Goal: Task Accomplishment & Management: Manage account settings

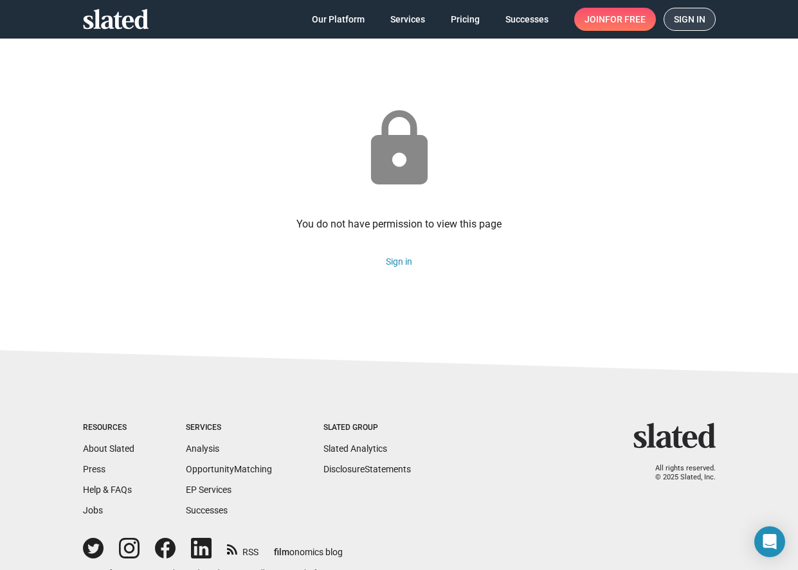
click at [680, 19] on span "Sign in" at bounding box center [689, 19] width 31 height 22
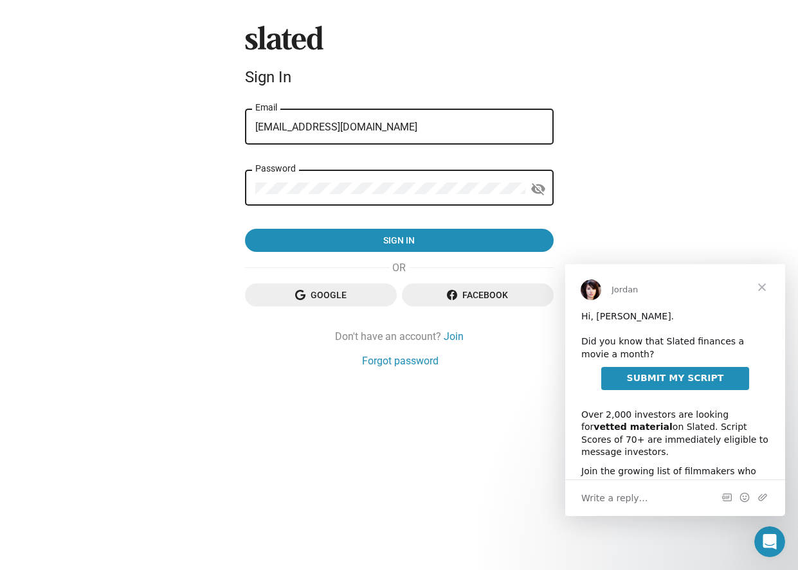
drag, startPoint x: 396, startPoint y: 130, endPoint x: 226, endPoint y: 132, distance: 169.7
click at [226, 132] on div "Slated Sign In rob@ashworthent.com Email Password visibility_off Sign in Google…" at bounding box center [399, 285] width 798 height 570
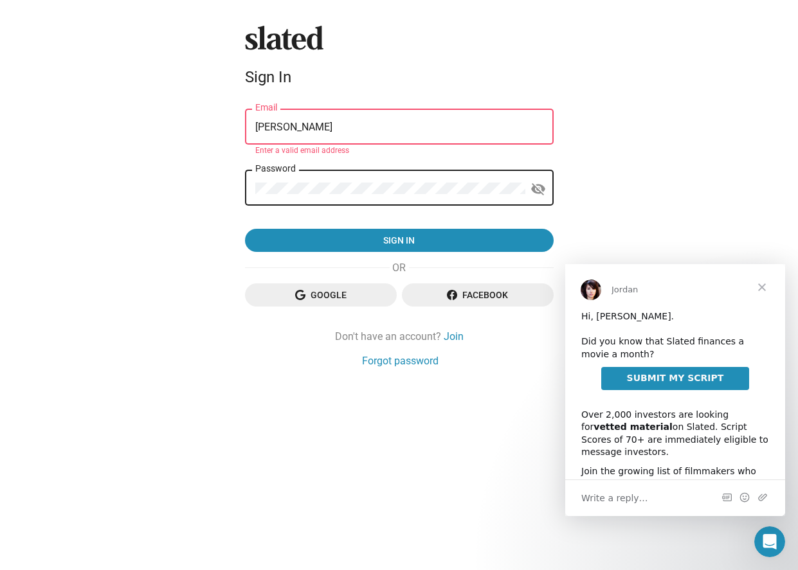
type input "[EMAIL_ADDRESS][DOMAIN_NAME]"
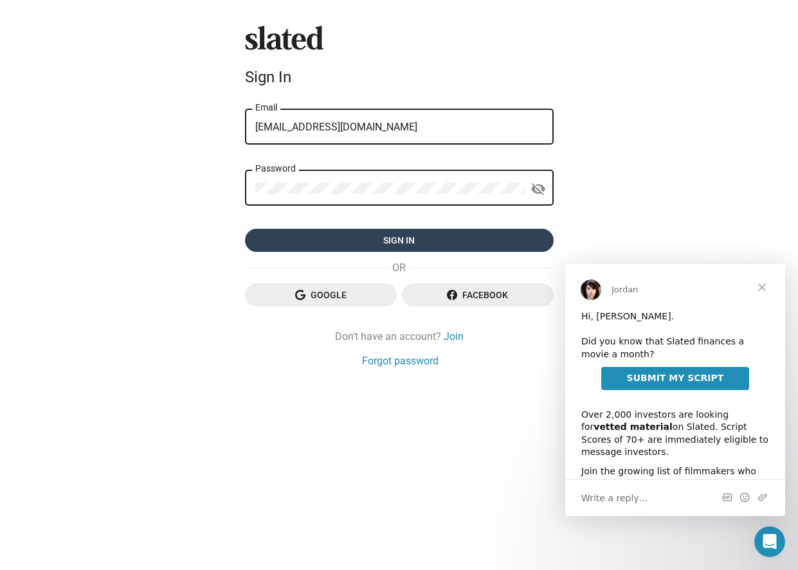
click at [408, 241] on span "Sign in" at bounding box center [399, 240] width 288 height 23
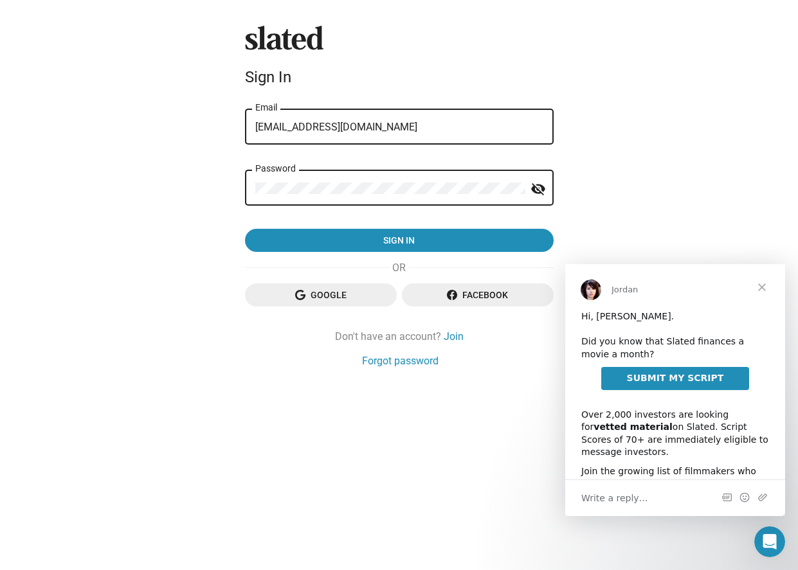
click at [202, 240] on div "Slated Sign In [EMAIL_ADDRESS][DOMAIN_NAME] Email Password visibility_off Sign …" at bounding box center [399, 285] width 798 height 570
click at [221, 188] on div "Slated Sign In [EMAIL_ADDRESS][DOMAIN_NAME] Email Password visibility_off Sign …" at bounding box center [399, 285] width 798 height 570
click at [245, 229] on button "Sign in" at bounding box center [399, 240] width 309 height 23
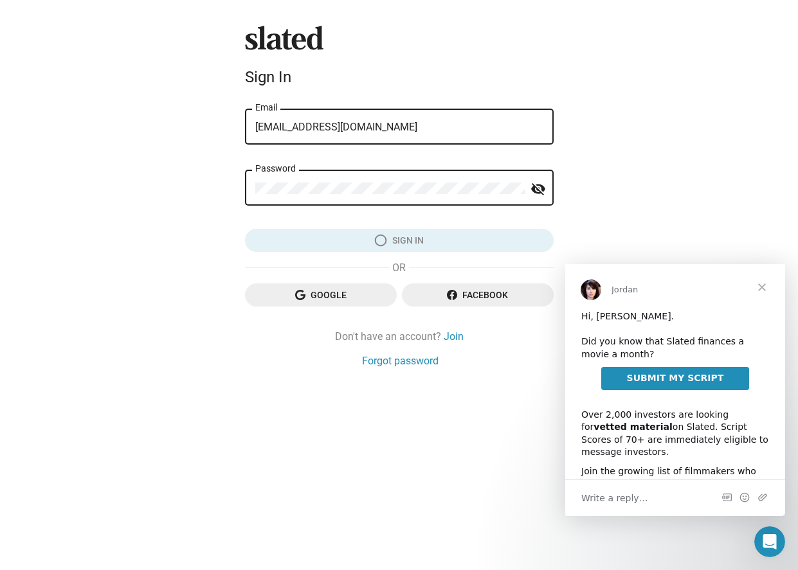
click at [762, 289] on span "Close" at bounding box center [762, 287] width 46 height 46
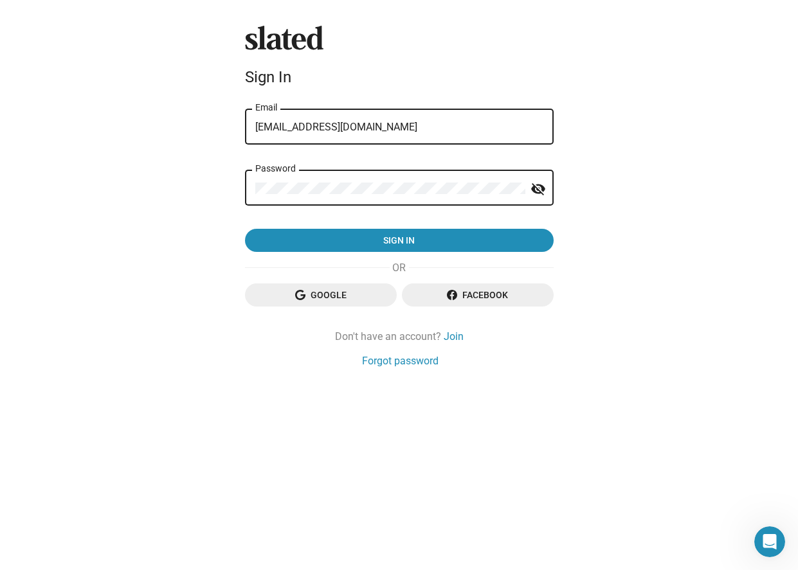
click at [148, 238] on div "Slated Sign In [EMAIL_ADDRESS][DOMAIN_NAME] Email Password visibility_off Sign …" at bounding box center [399, 285] width 798 height 570
click at [170, 193] on div "Slated Sign In [EMAIL_ADDRESS][DOMAIN_NAME] Email Password visibility_off Sign …" at bounding box center [399, 285] width 798 height 570
click at [245, 229] on button "Sign in" at bounding box center [399, 240] width 309 height 23
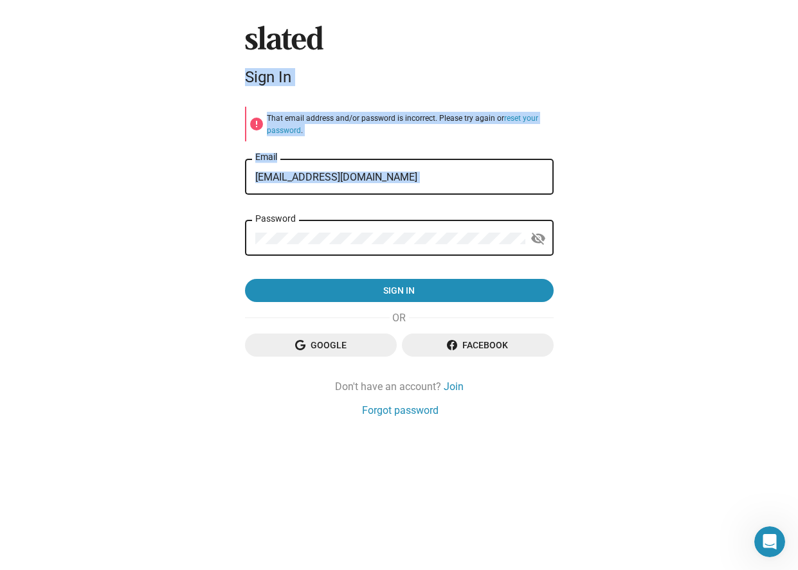
drag, startPoint x: 316, startPoint y: 247, endPoint x: 195, endPoint y: 250, distance: 120.9
click at [195, 250] on div "Slated Sign In error That email address and/or password is incorrect. Please tr…" at bounding box center [399, 285] width 798 height 570
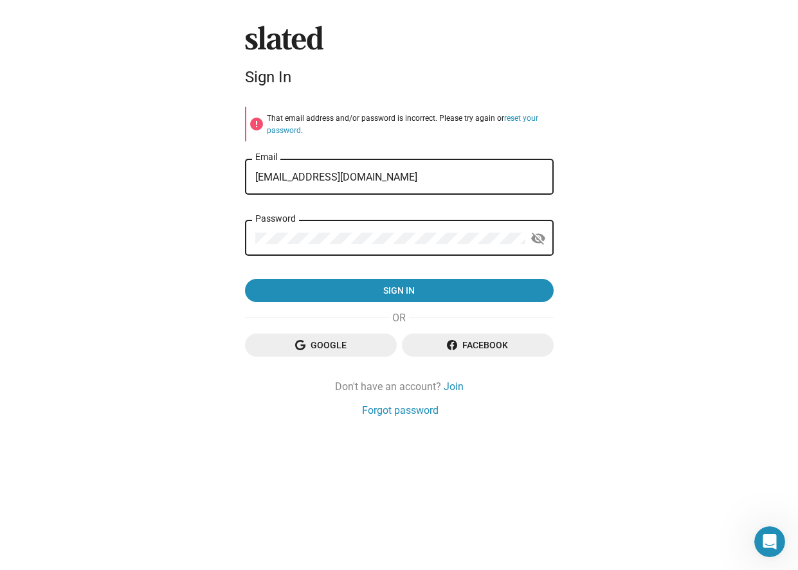
click at [197, 248] on div "Slated Sign In error That email address and/or password is incorrect. Please tr…" at bounding box center [399, 285] width 798 height 570
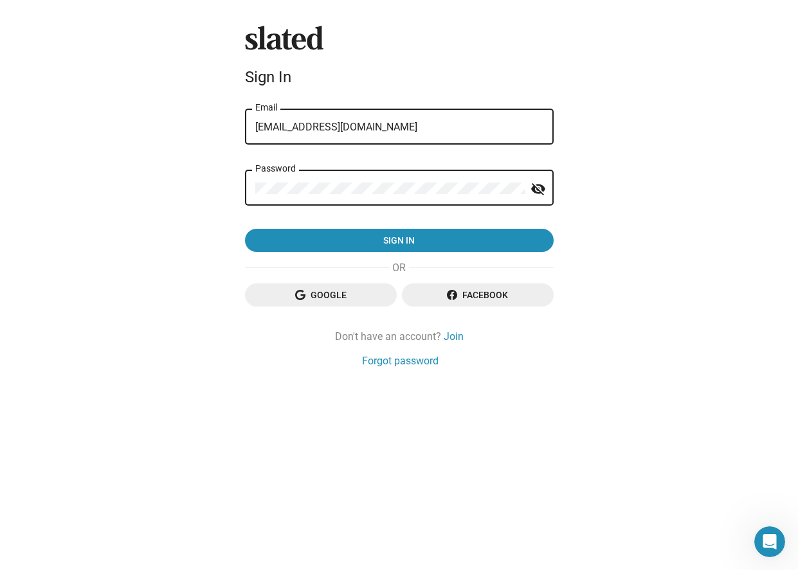
click at [209, 238] on div "Slated Sign In [EMAIL_ADDRESS][DOMAIN_NAME] Email Password visibility_off Sign …" at bounding box center [399, 285] width 798 height 570
click at [179, 189] on div "Slated Sign In [EMAIL_ADDRESS][DOMAIN_NAME] Email Password visibility_off Sign …" at bounding box center [399, 285] width 798 height 570
click at [245, 229] on button "Sign in" at bounding box center [399, 240] width 309 height 23
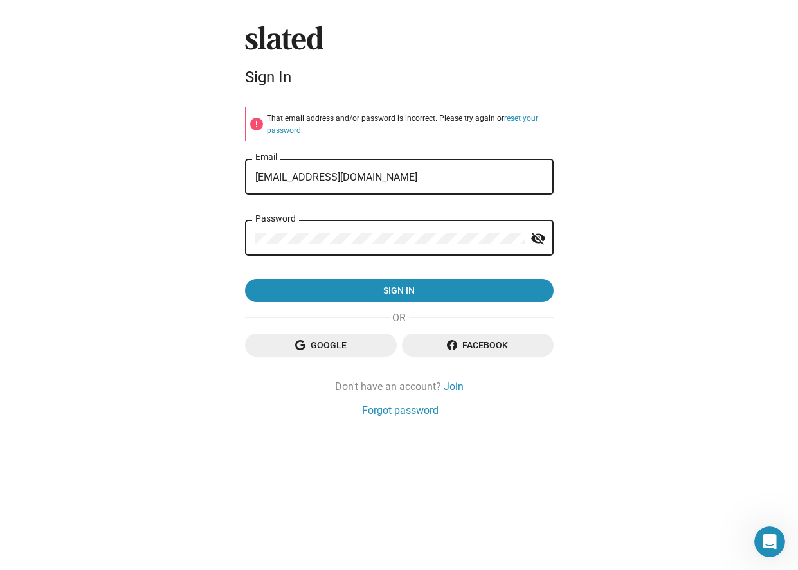
click at [325, 345] on span "Google" at bounding box center [320, 345] width 131 height 23
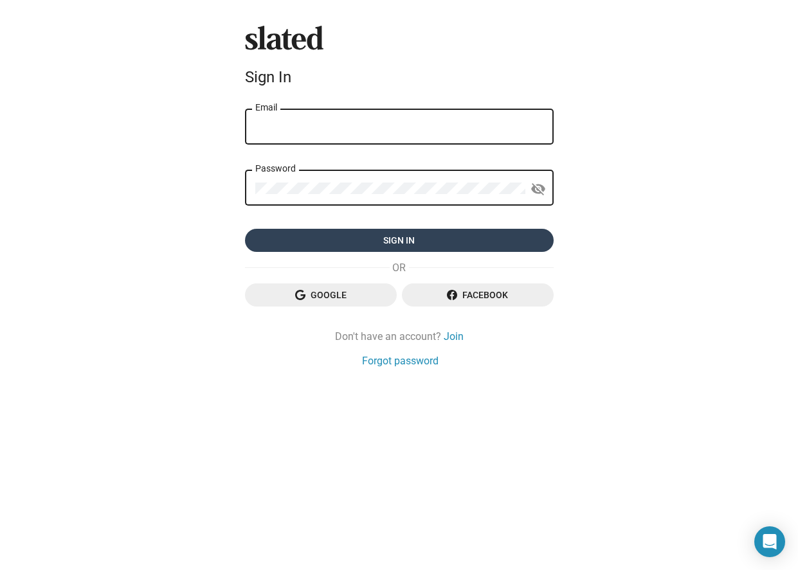
type input "[EMAIL_ADDRESS][DOMAIN_NAME]"
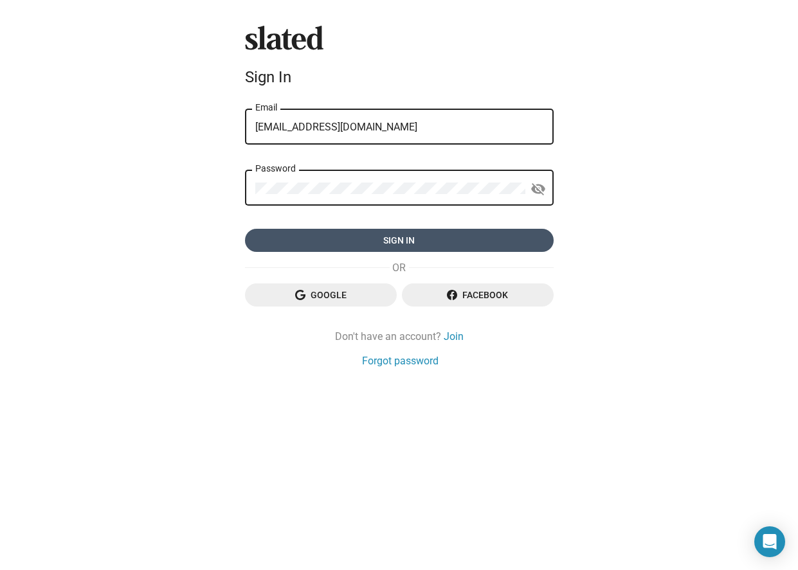
click at [312, 243] on span "Sign in" at bounding box center [399, 240] width 288 height 23
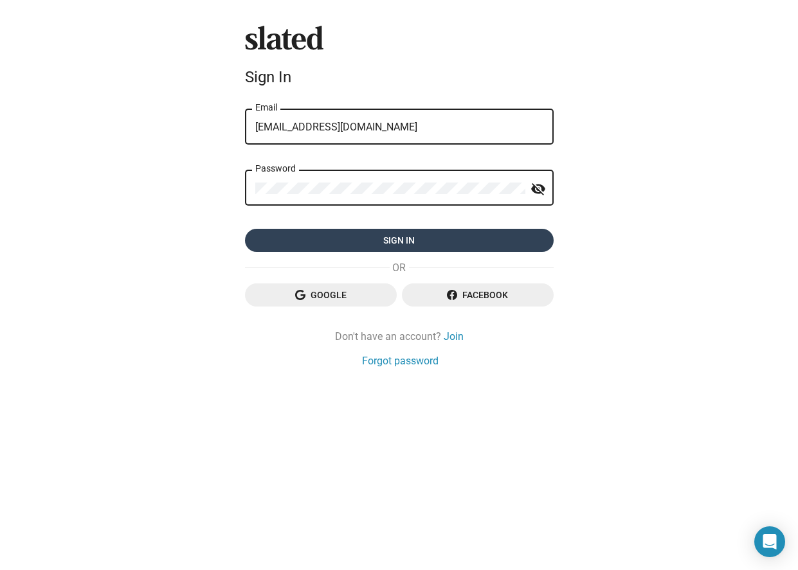
click at [424, 236] on span "Sign in" at bounding box center [399, 240] width 288 height 23
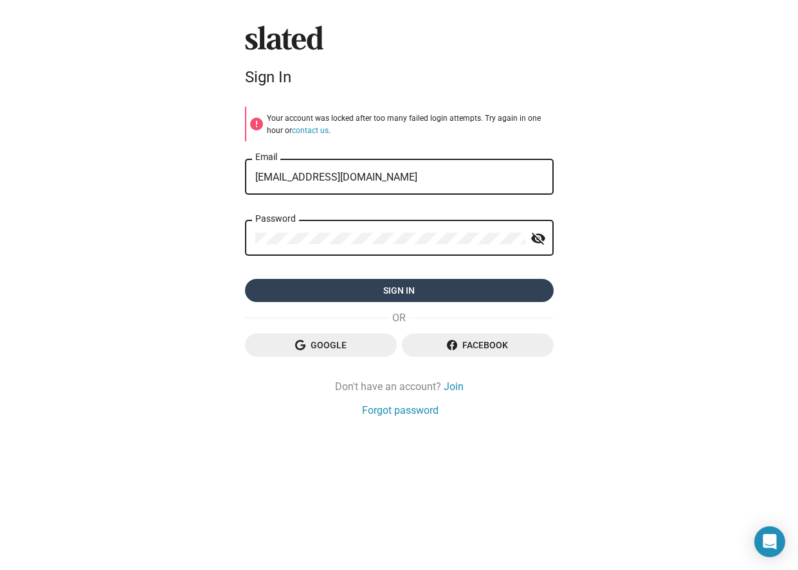
click at [386, 290] on span "Sign in" at bounding box center [399, 290] width 288 height 23
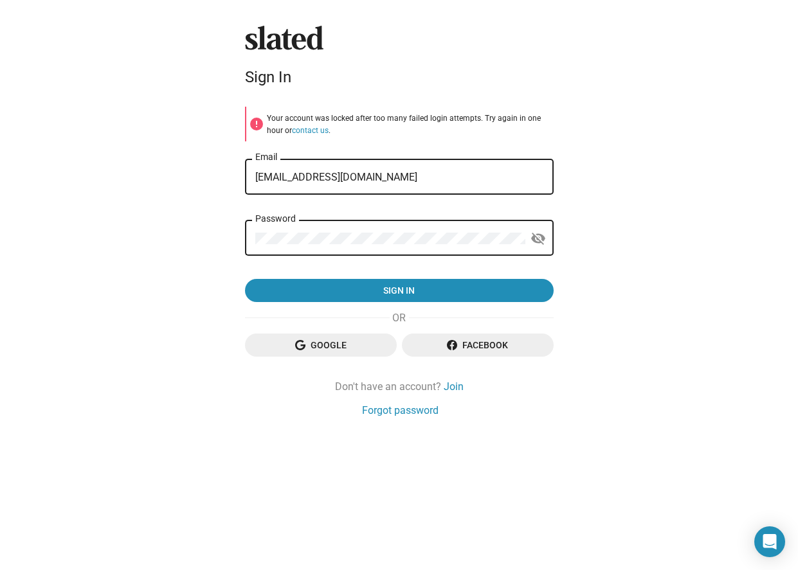
click at [381, 418] on div "Slated Sign In error Your account was locked after too many failed login attemp…" at bounding box center [399, 285] width 798 height 570
click at [391, 416] on link "Forgot password" at bounding box center [400, 410] width 76 height 13
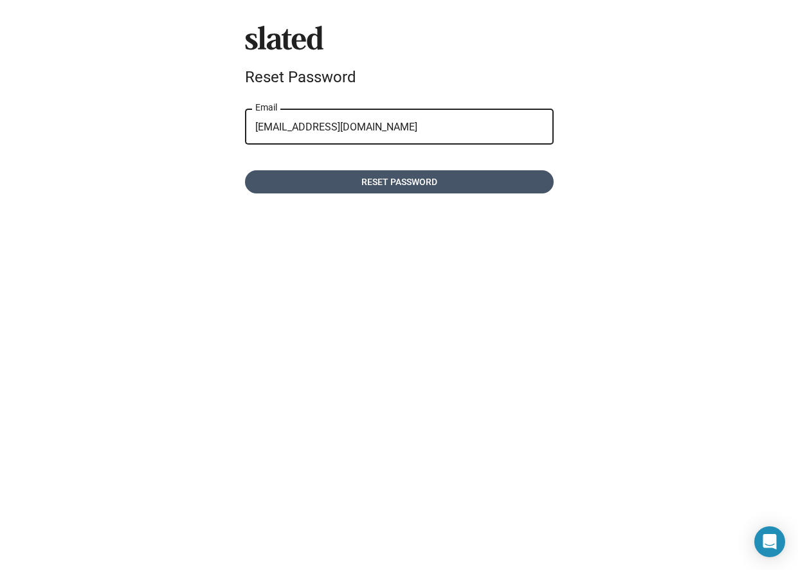
click at [422, 185] on span "Reset password" at bounding box center [399, 181] width 288 height 23
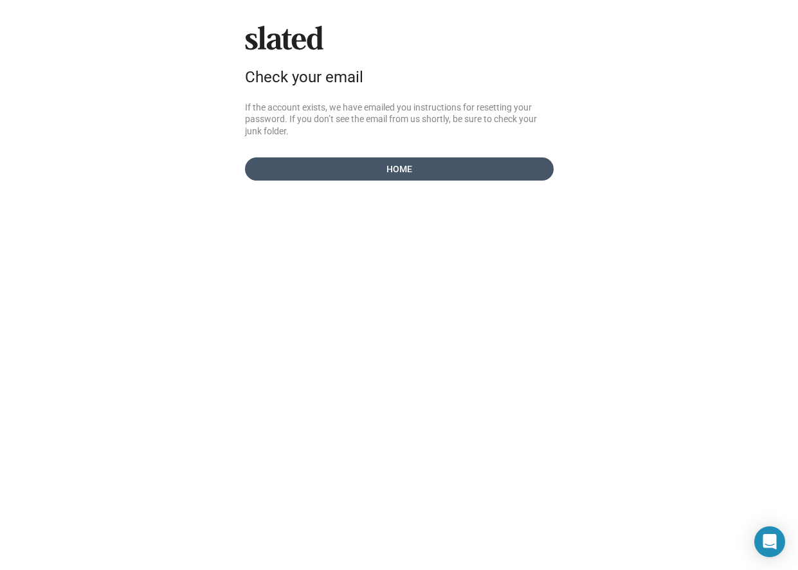
click at [404, 177] on span "Home" at bounding box center [399, 168] width 288 height 23
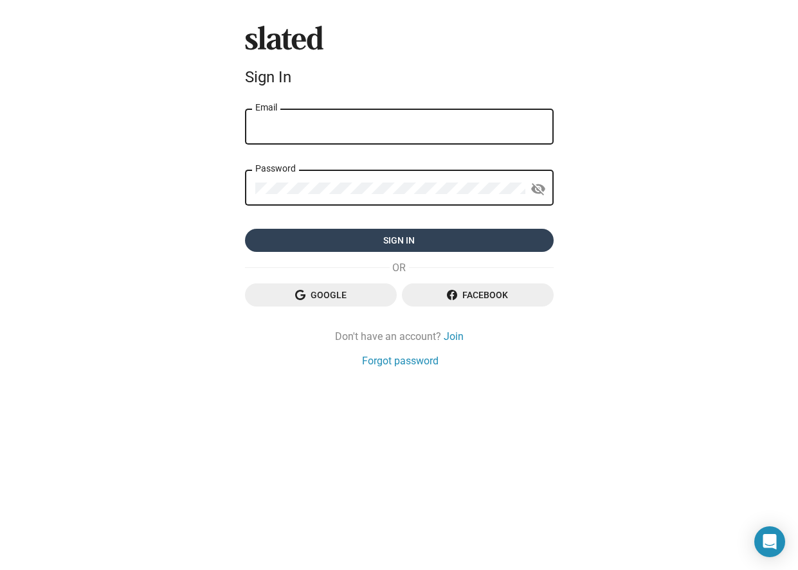
type input "[EMAIL_ADDRESS][DOMAIN_NAME]"
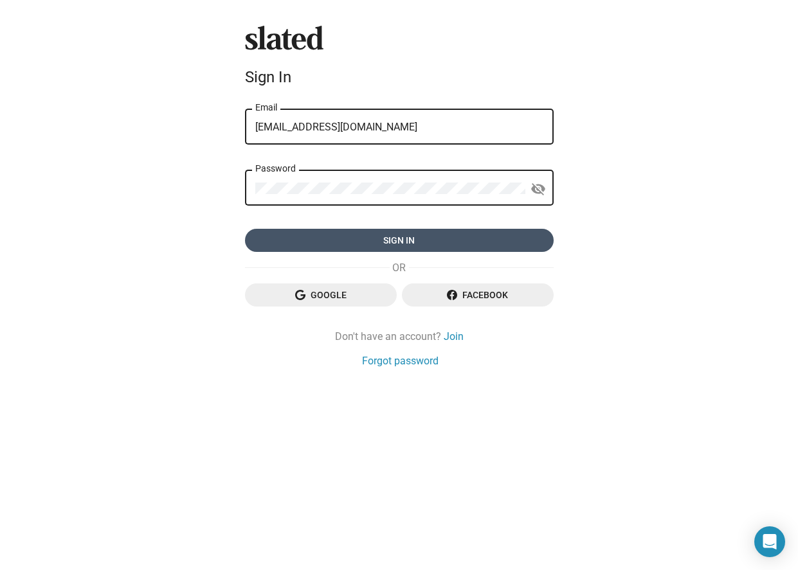
click at [368, 238] on span "Sign in" at bounding box center [399, 240] width 288 height 23
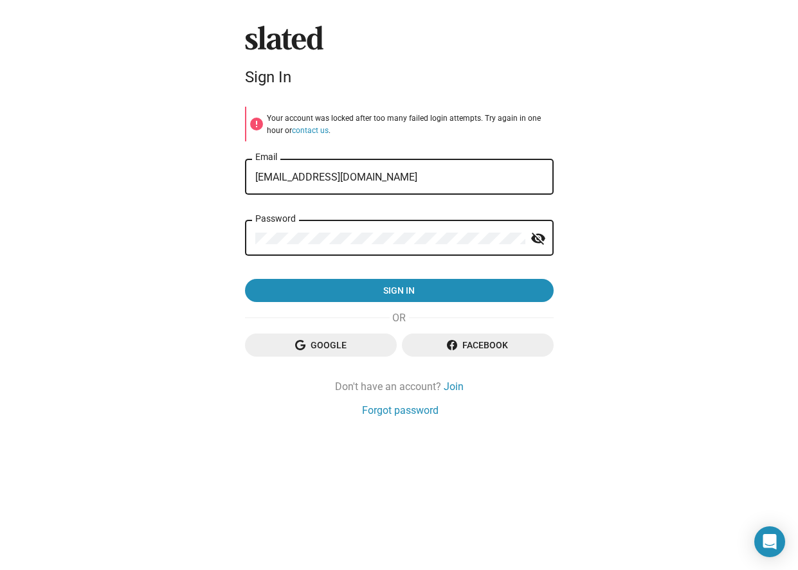
click at [222, 241] on div "Slated Sign In error Your account was locked after too many failed login attemp…" at bounding box center [399, 285] width 798 height 570
click at [292, 126] on button "contact us" at bounding box center [310, 131] width 37 height 10
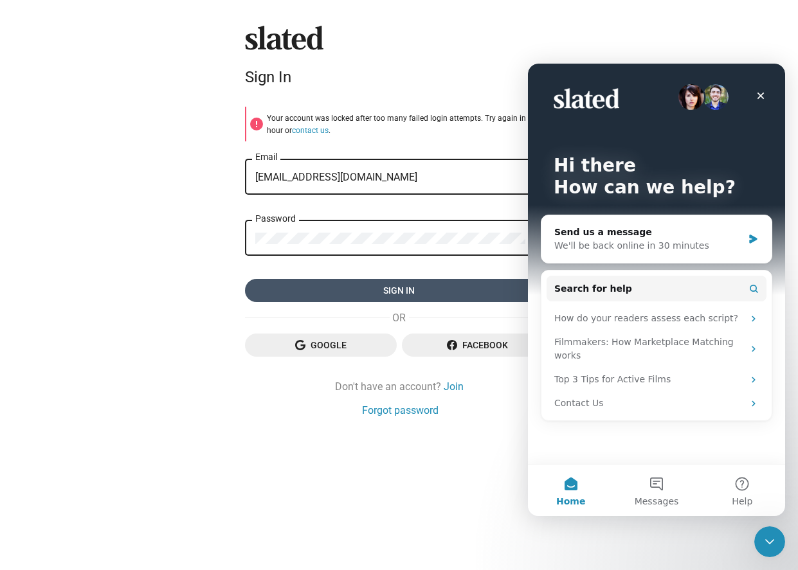
click at [390, 287] on span "Sign in" at bounding box center [399, 290] width 288 height 23
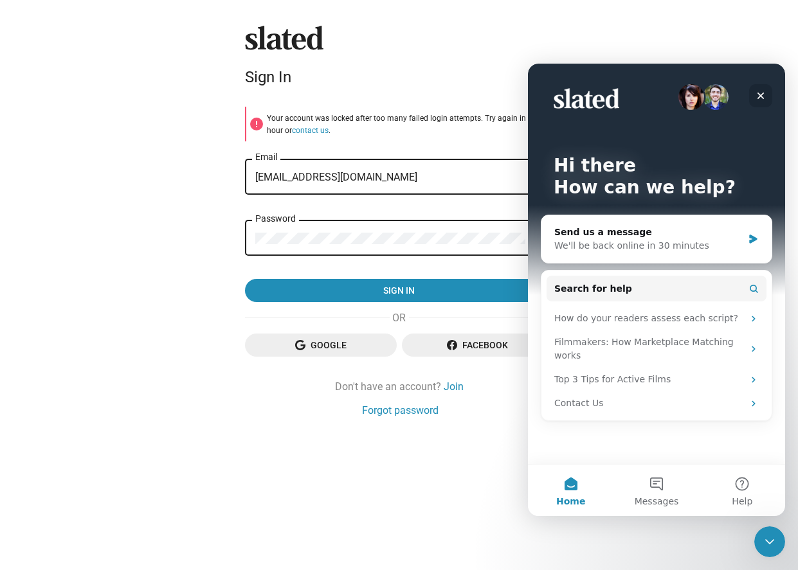
click at [761, 100] on icon "Close" at bounding box center [760, 96] width 10 height 10
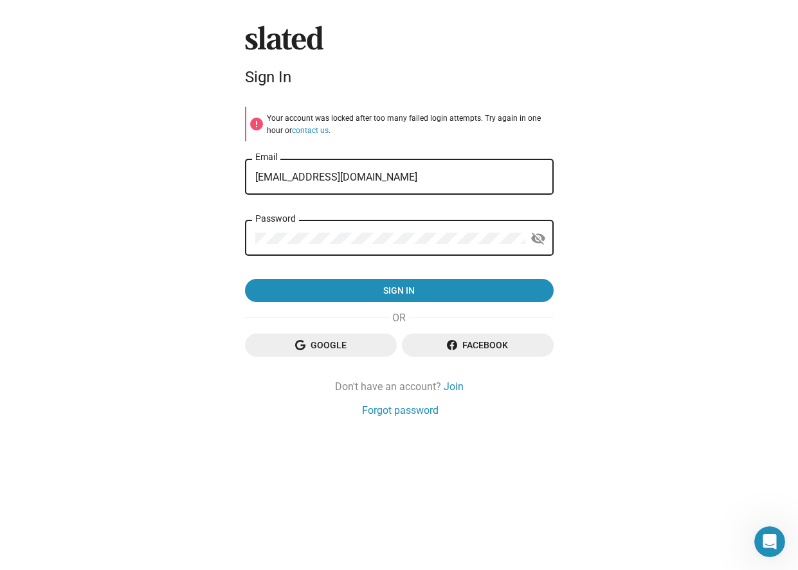
click at [348, 226] on div "Password" at bounding box center [390, 237] width 270 height 38
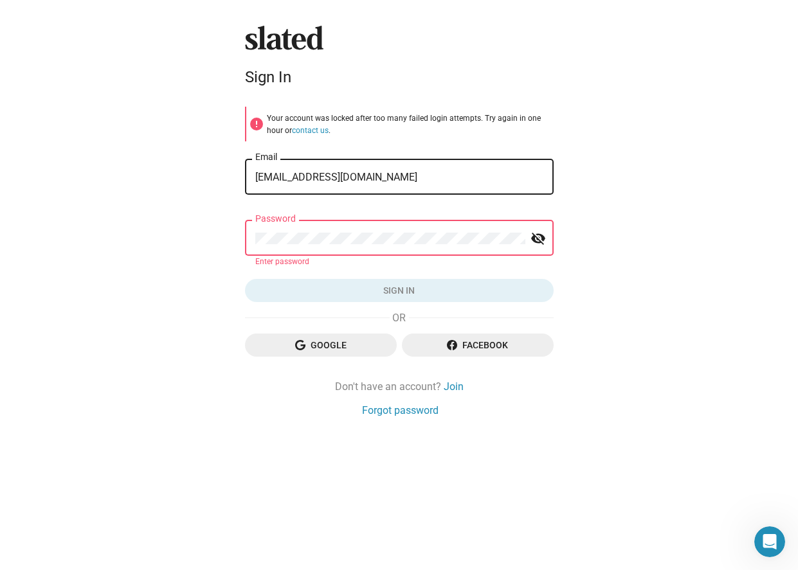
click at [192, 234] on div "Slated Sign In error Your account was locked after too many failed login attemp…" at bounding box center [399, 285] width 798 height 570
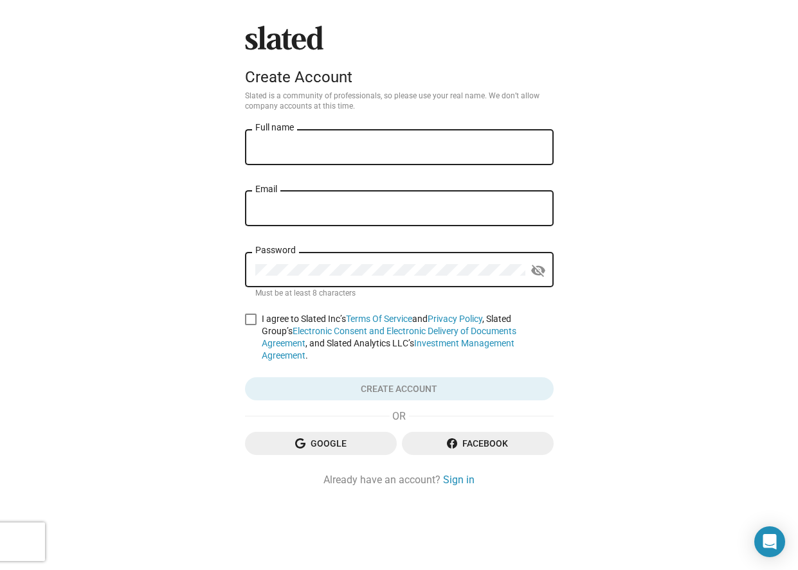
click at [367, 148] on input "Full name" at bounding box center [399, 148] width 288 height 12
click at [150, 396] on div "Slated Create Account Slated is a community of professionals, so please use you…" at bounding box center [399, 285] width 798 height 570
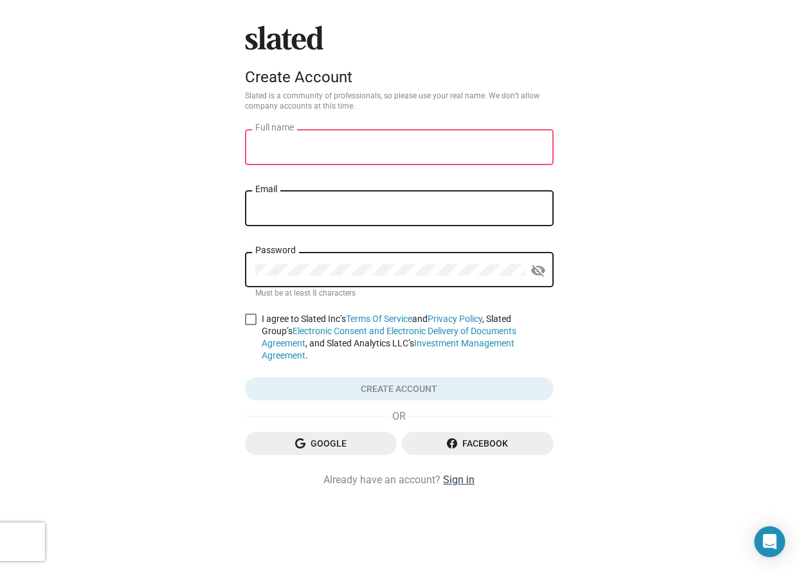
click at [462, 473] on link "Sign in" at bounding box center [458, 479] width 31 height 13
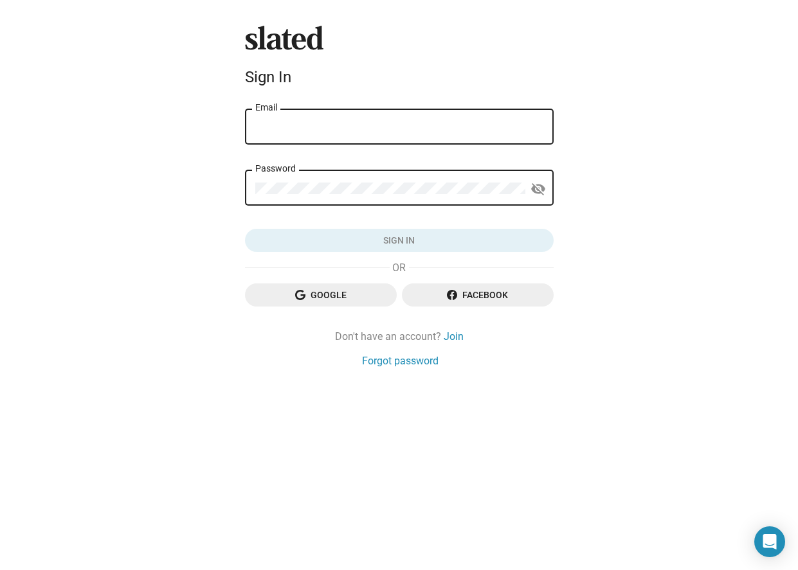
type input "[EMAIL_ADDRESS][DOMAIN_NAME]"
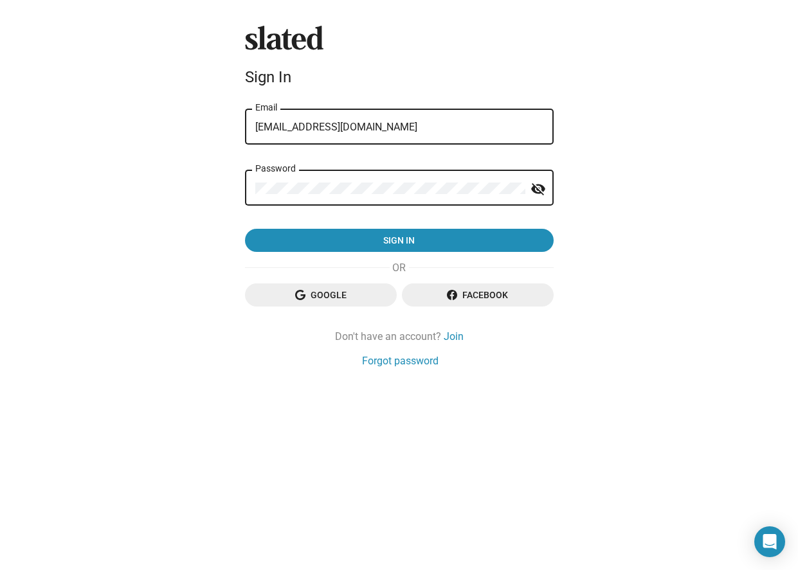
click at [221, 192] on div "Slated Sign In robertbenjamin1979@gmail.com Email Password visibility_off Sign …" at bounding box center [399, 285] width 798 height 570
click at [205, 208] on div "Slated Sign In robertbenjamin1979@gmail.com Email Password visibility_off Sign …" at bounding box center [399, 285] width 798 height 570
click at [404, 364] on link "Forgot password" at bounding box center [400, 360] width 76 height 13
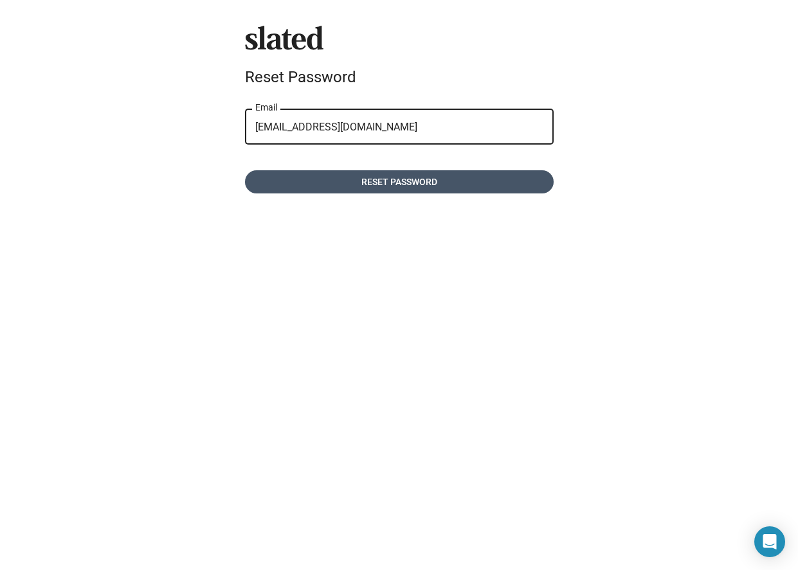
click at [409, 190] on span "Reset password" at bounding box center [399, 181] width 288 height 23
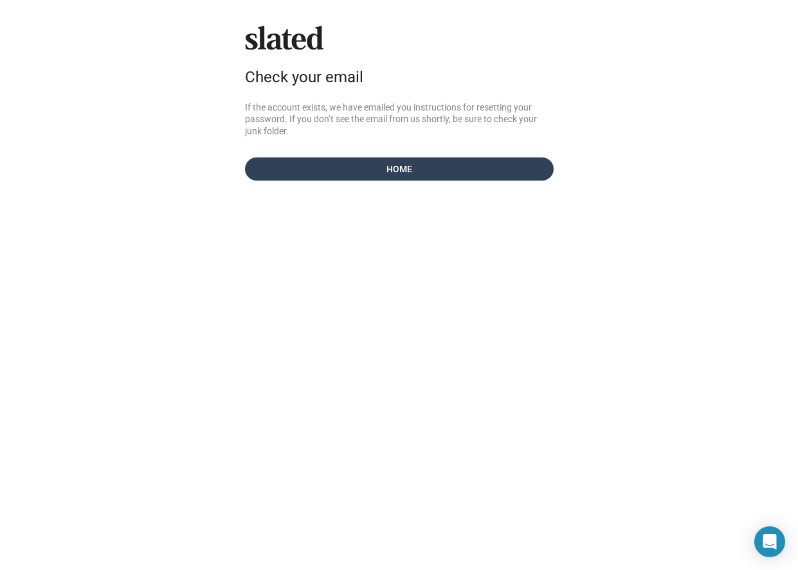
click at [348, 170] on span "Home" at bounding box center [399, 168] width 288 height 23
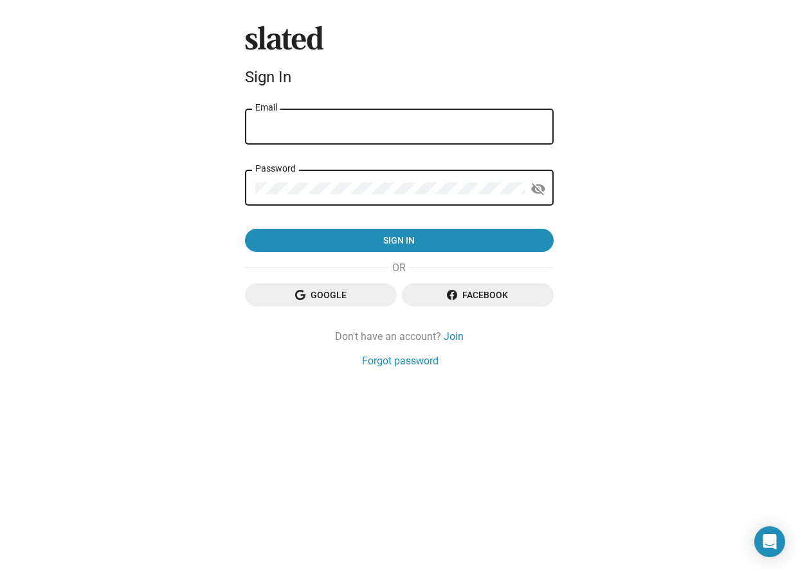
type input "[EMAIL_ADDRESS][DOMAIN_NAME]"
click at [235, 189] on div "Slated Sign In [EMAIL_ADDRESS][DOMAIN_NAME] Email Password visibility_off Sign …" at bounding box center [399, 285] width 798 height 570
click at [245, 229] on button "Sign in" at bounding box center [399, 240] width 309 height 23
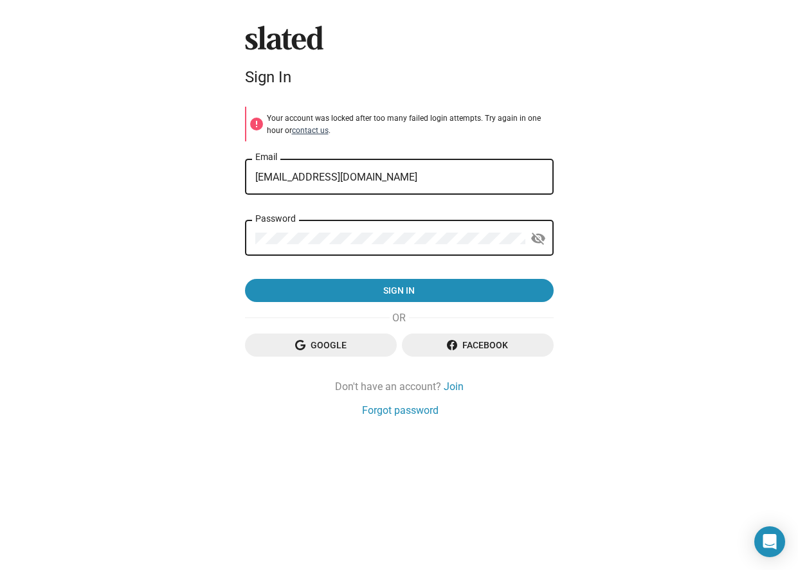
click at [296, 132] on button "contact us" at bounding box center [310, 131] width 37 height 10
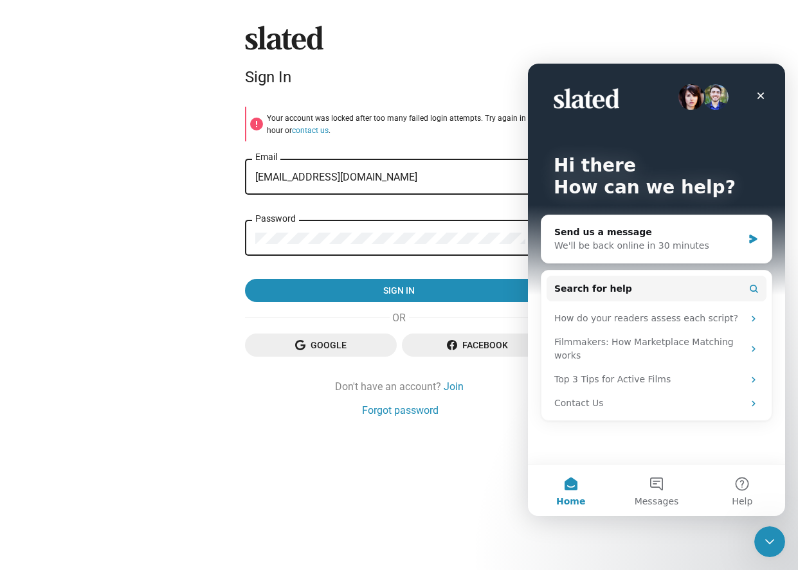
click at [155, 213] on div "Slated Sign In error Your account was locked after too many failed login attemp…" at bounding box center [399, 285] width 798 height 570
click at [148, 211] on div "Slated Sign In error Your account was locked after too many failed login attemp…" at bounding box center [399, 285] width 798 height 570
click at [762, 94] on icon "Close" at bounding box center [760, 96] width 7 height 7
